Goal: Find specific page/section: Find specific page/section

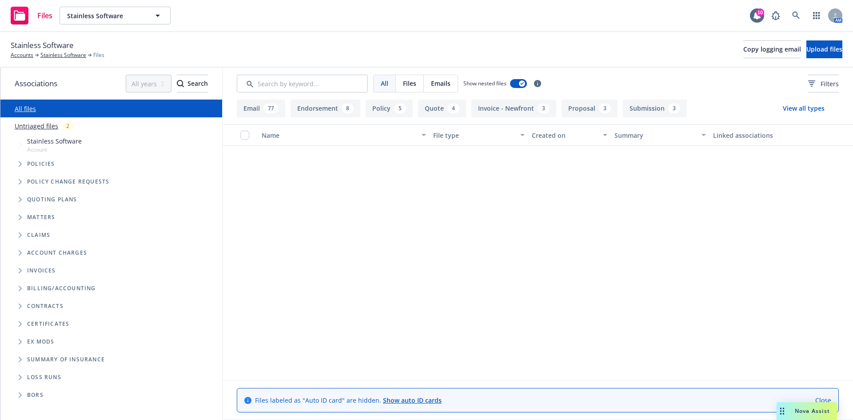
scroll to position [3422, 0]
